Goal: Find specific page/section: Find specific page/section

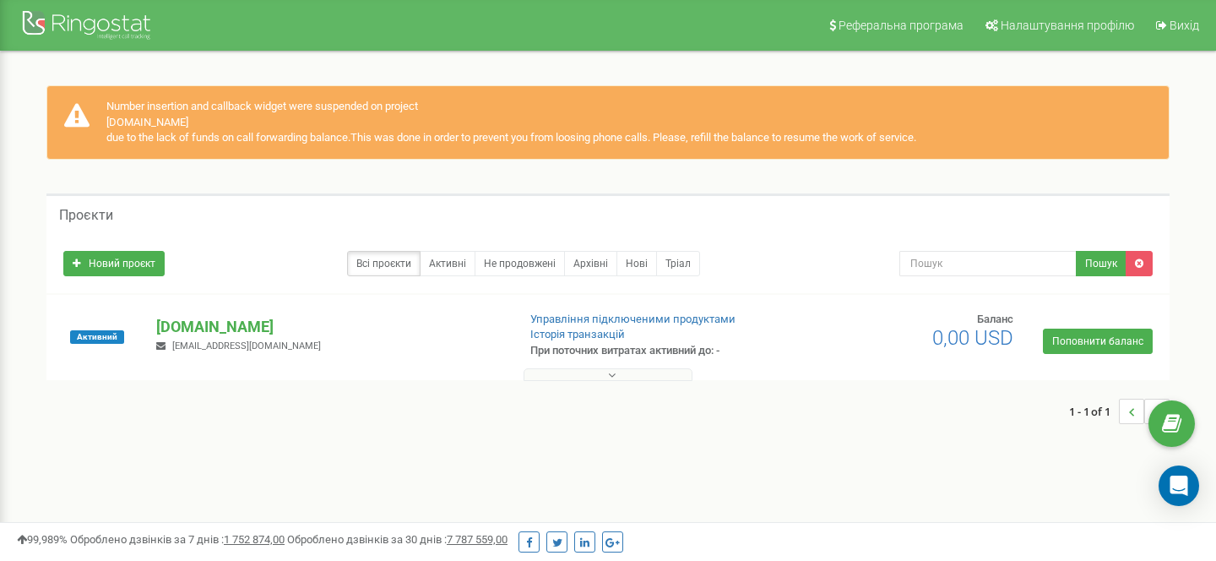
click at [601, 372] on button at bounding box center [608, 374] width 169 height 13
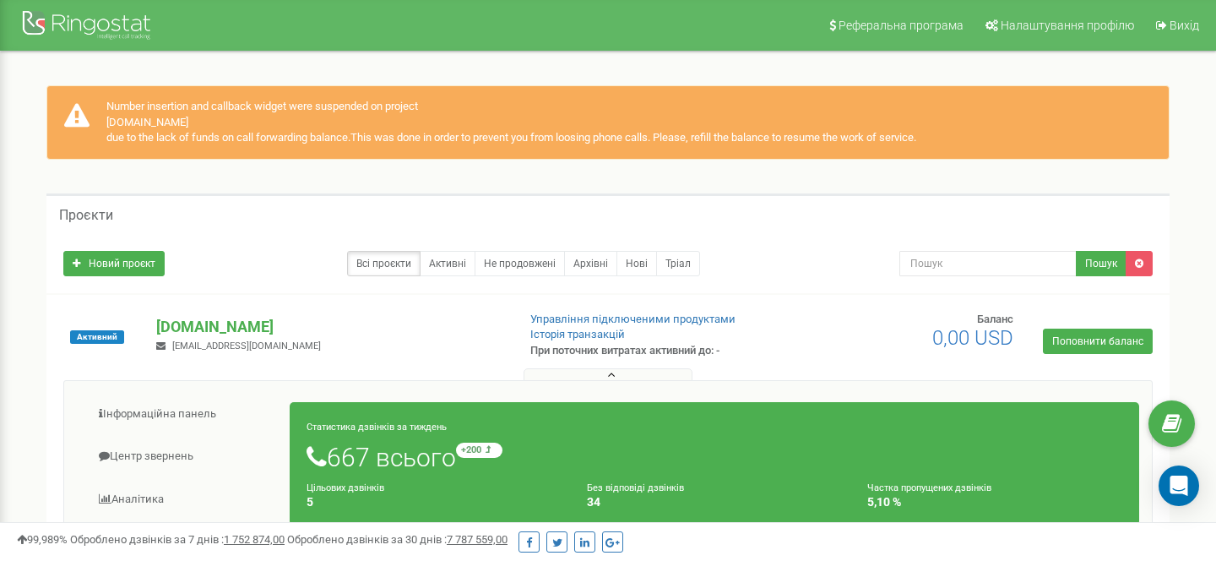
click at [339, 114] on div "Number insertion and callback widget were suspended on project voodooecom.com d…" at bounding box center [607, 122] width 1123 height 74
click at [350, 135] on div "Number insertion and callback widget were suspended on project voodooecom.com d…" at bounding box center [607, 122] width 1123 height 74
click at [455, 106] on div "Number insertion and callback widget were suspended on project voodooecom.com d…" at bounding box center [607, 122] width 1123 height 74
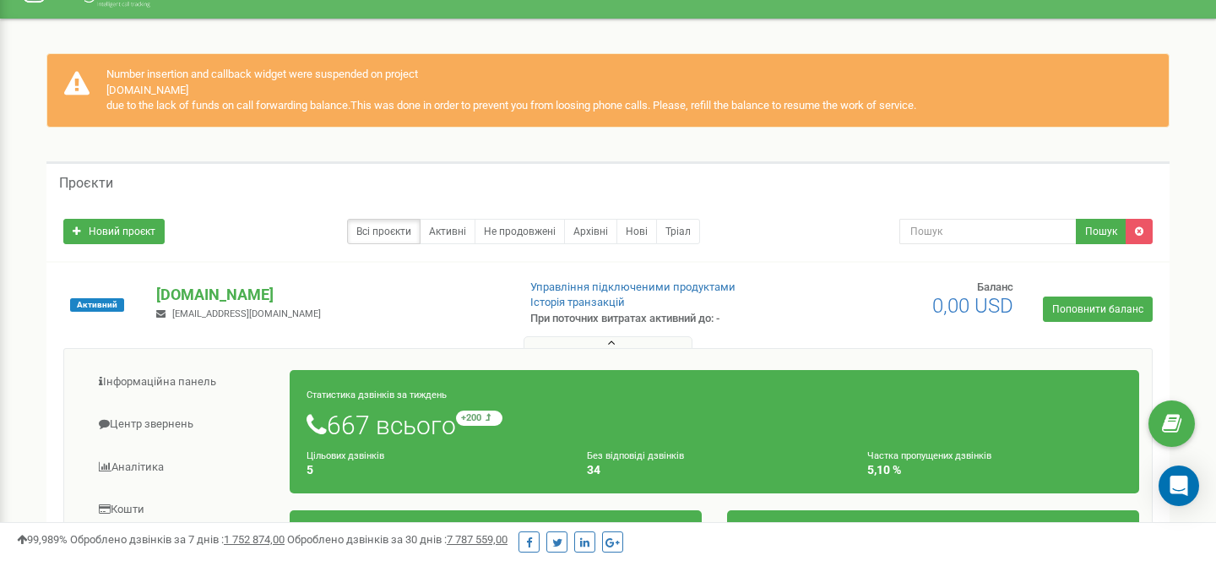
scroll to position [33, 0]
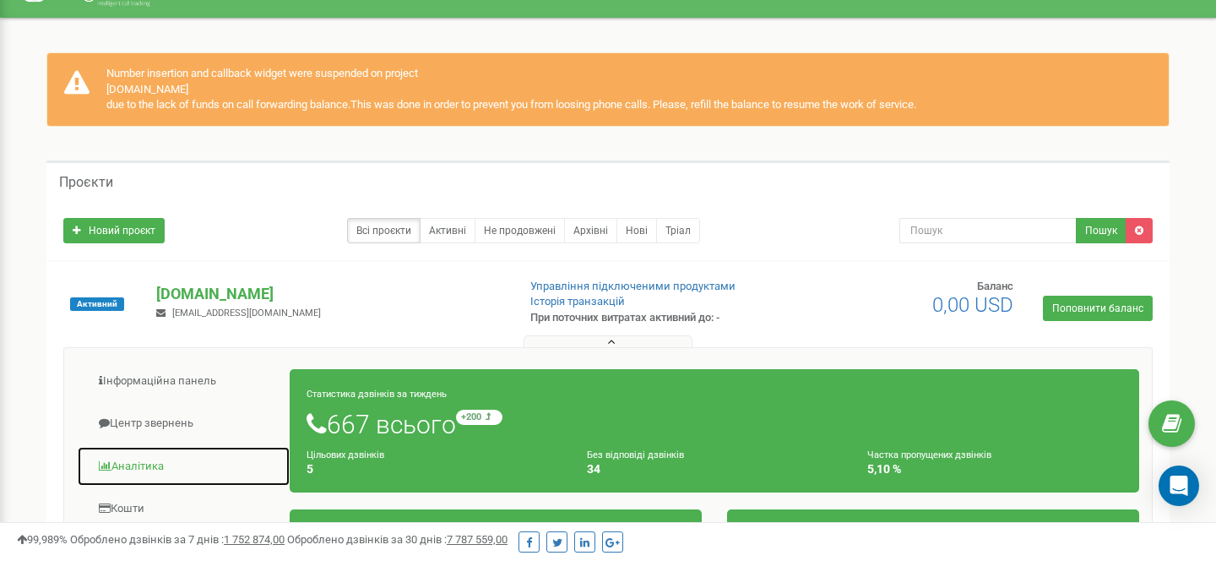
click at [193, 452] on link "Аналiтика" at bounding box center [184, 466] width 214 height 41
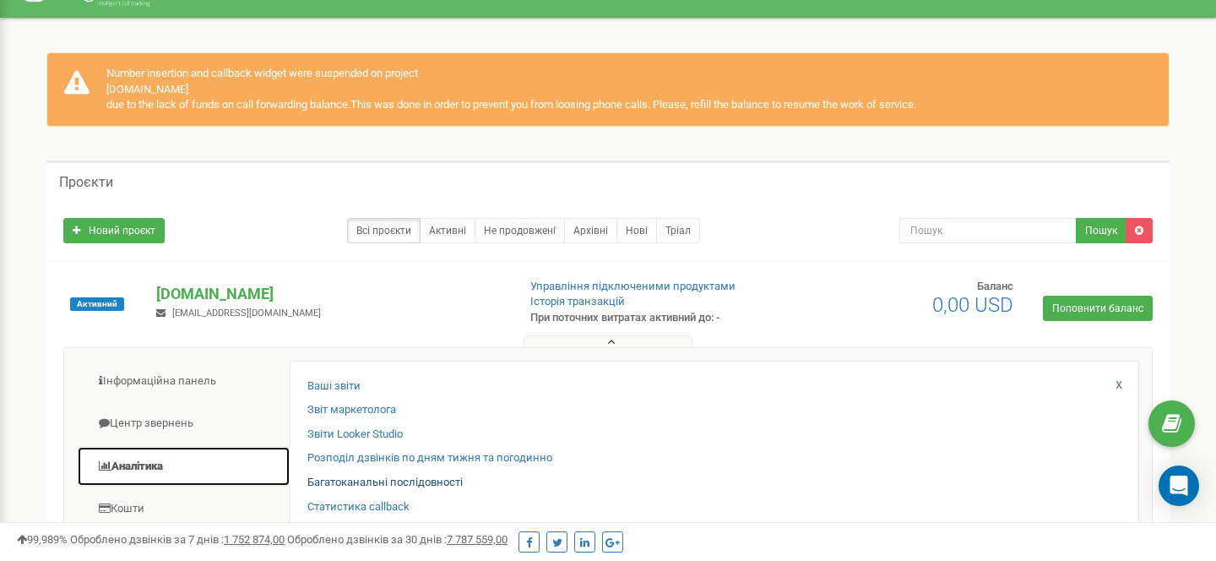
scroll to position [100, 0]
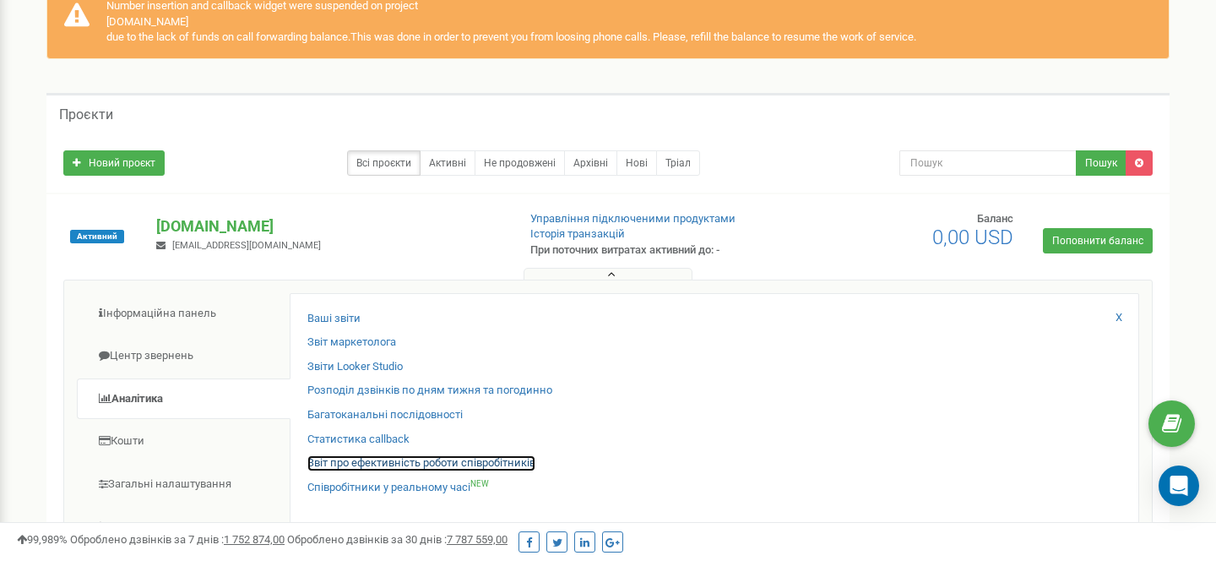
click at [421, 466] on link "Звіт про ефективність роботи співробітників" at bounding box center [421, 463] width 228 height 16
